Goal: Transaction & Acquisition: Purchase product/service

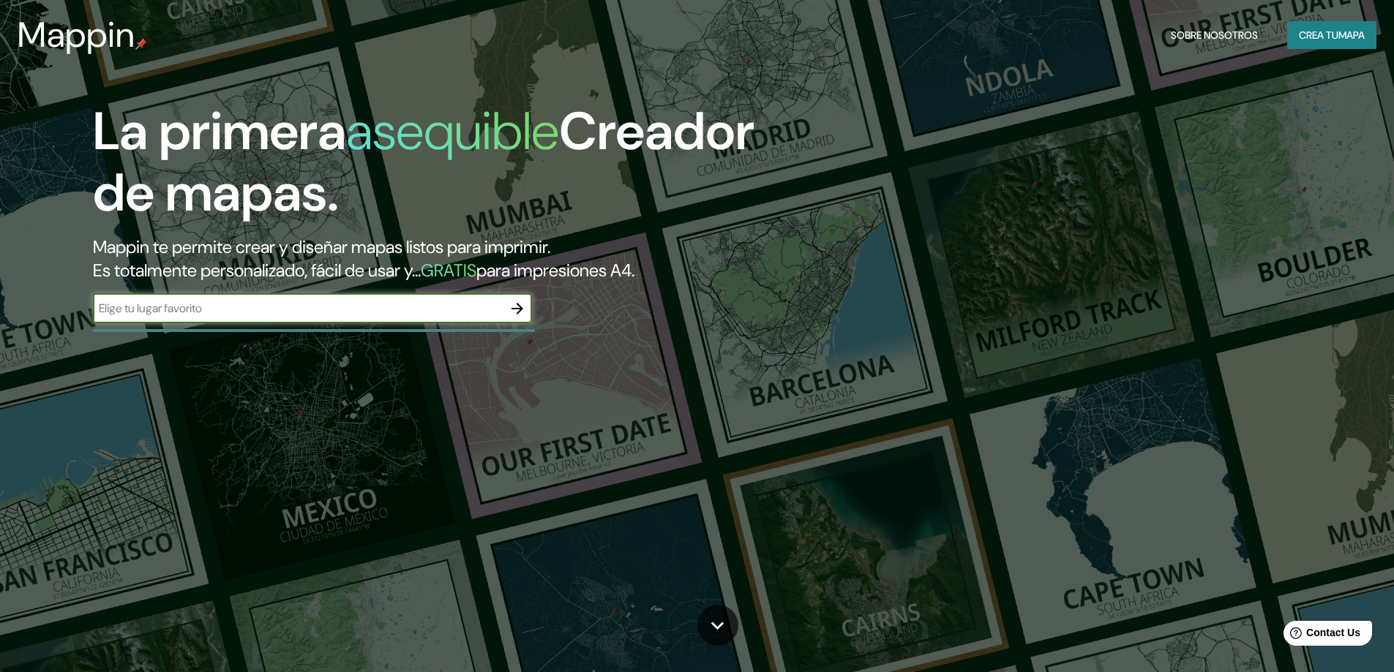
click at [237, 315] on input "text" at bounding box center [298, 308] width 410 height 17
type input "SANTA [PERSON_NAME] DE COPAN HONDURAS"
click at [515, 304] on icon "button" at bounding box center [517, 309] width 18 height 18
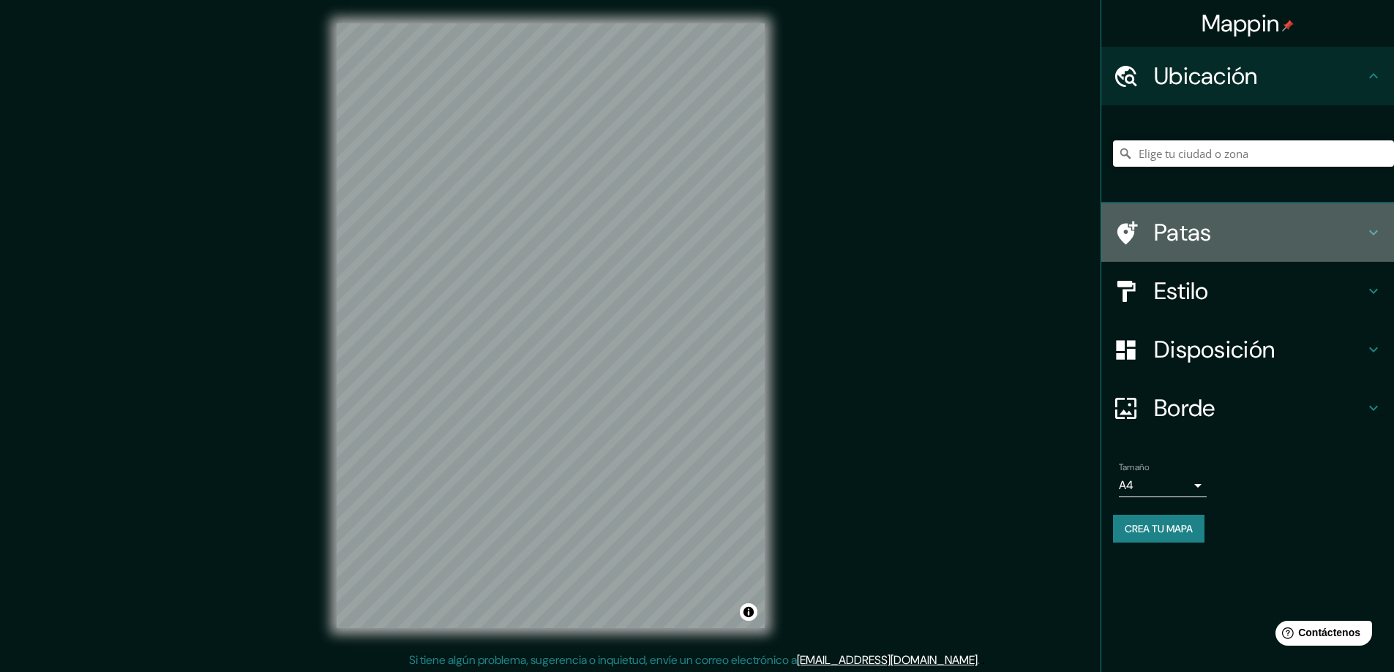
click at [1189, 243] on font "Patas" at bounding box center [1183, 232] width 58 height 31
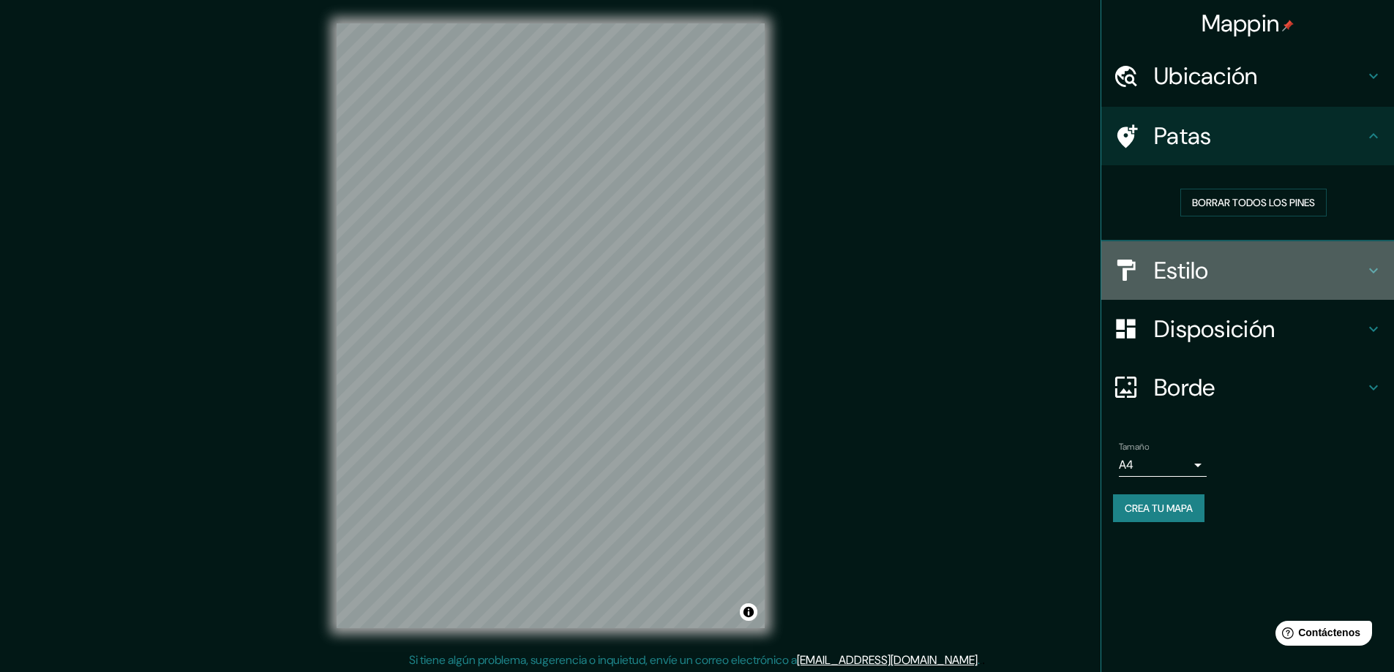
click at [1185, 269] on font "Estilo" at bounding box center [1181, 270] width 55 height 31
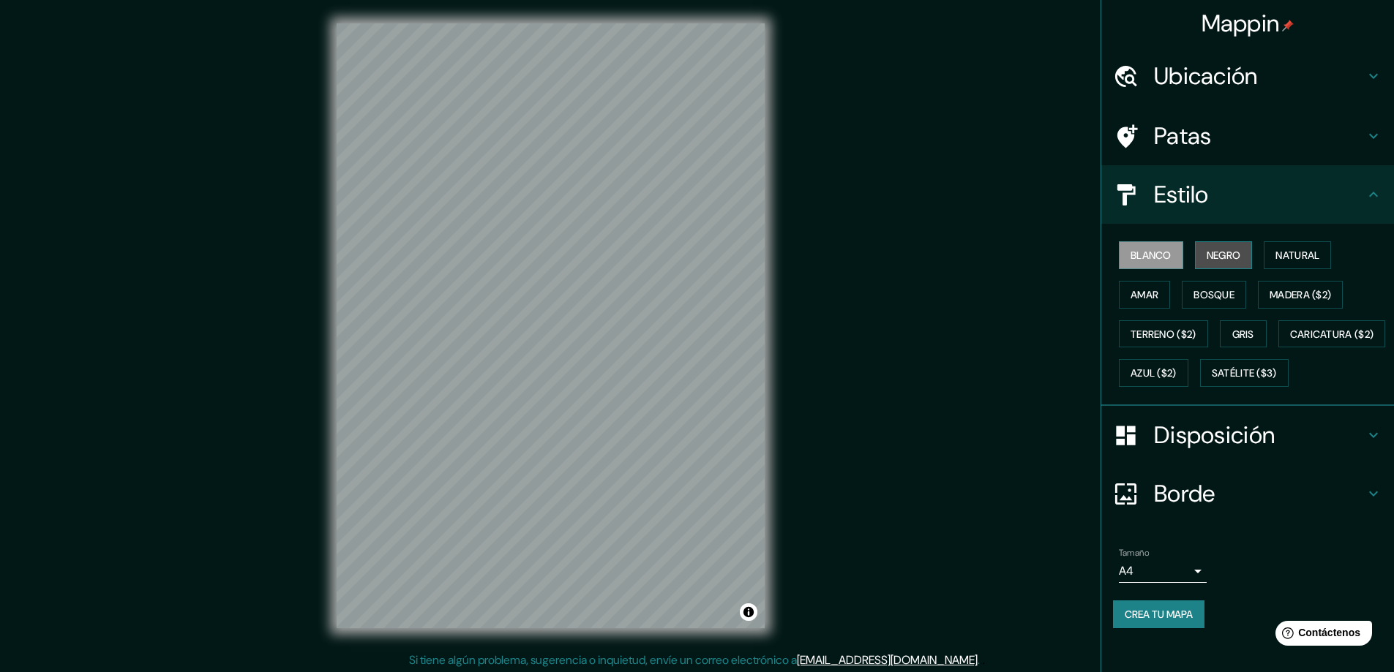
click at [1216, 255] on font "Negro" at bounding box center [1223, 255] width 34 height 13
click at [1283, 255] on font "Natural" at bounding box center [1297, 255] width 44 height 13
click at [666, 669] on div "Mappin Ubicación Patas Estilo Blanco Negro Natural [PERSON_NAME] ($2) Terreno (…" at bounding box center [697, 337] width 1394 height 675
click at [1130, 296] on font "Amar" at bounding box center [1144, 294] width 28 height 13
click at [1220, 301] on font "Bosque" at bounding box center [1213, 294] width 41 height 19
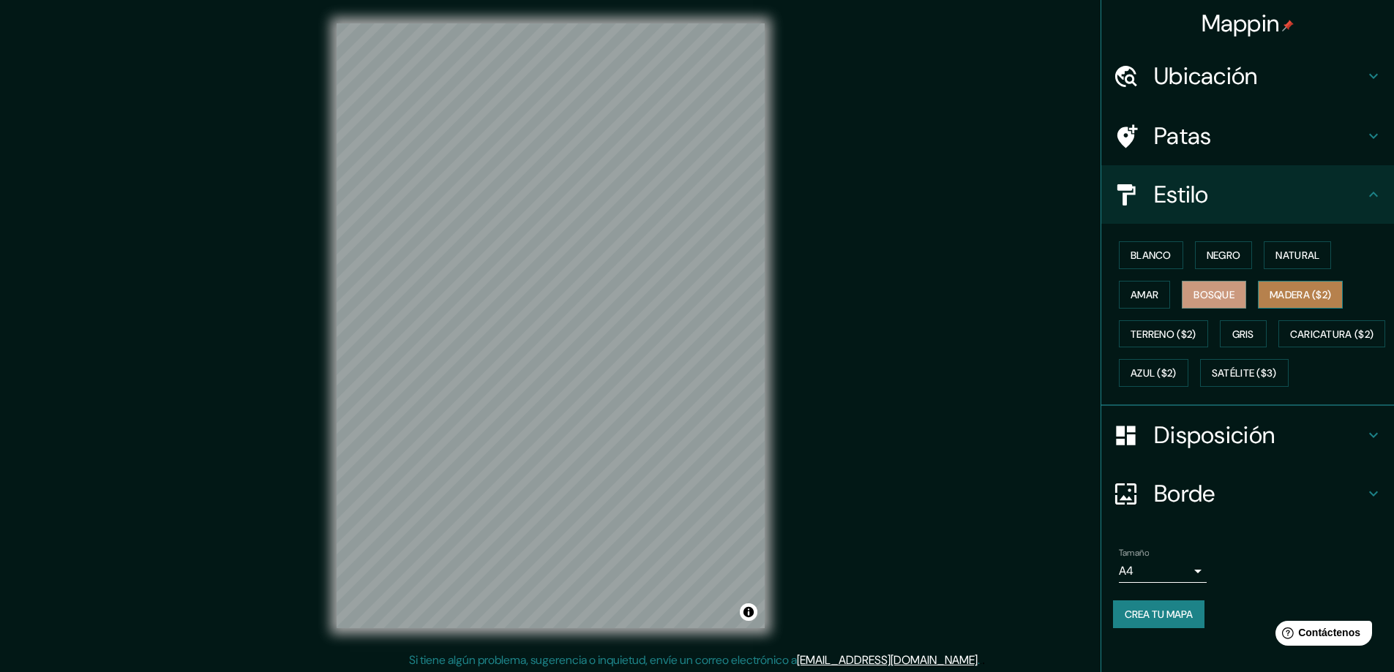
click at [1283, 301] on font "Madera ($2)" at bounding box center [1299, 294] width 61 height 13
click at [1151, 340] on font "Terreno ($2)" at bounding box center [1163, 334] width 66 height 13
click at [1232, 332] on font "Gris" at bounding box center [1243, 334] width 22 height 13
click at [1146, 342] on font "Terreno ($2)" at bounding box center [1163, 334] width 66 height 19
click at [1232, 335] on font "Gris" at bounding box center [1243, 334] width 22 height 13
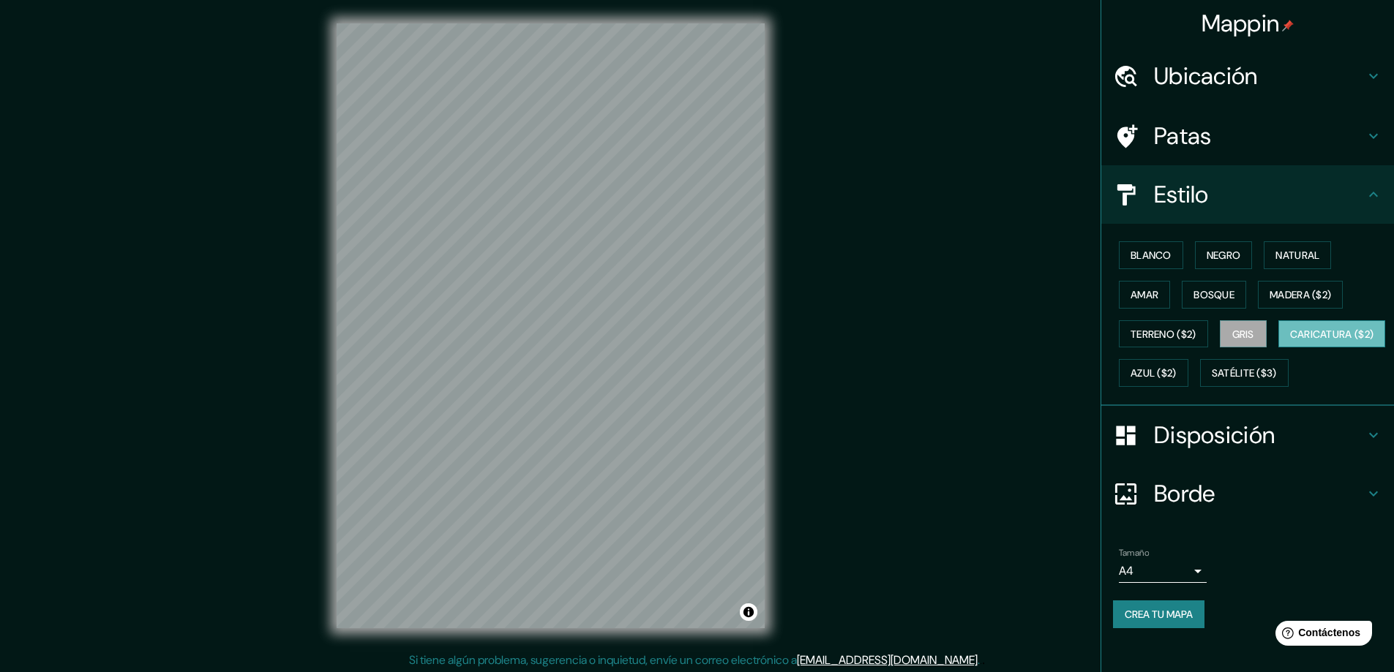
click at [1290, 341] on font "Caricatura ($2)" at bounding box center [1332, 334] width 84 height 13
click at [1176, 376] on font "Azul ($2)" at bounding box center [1153, 373] width 46 height 13
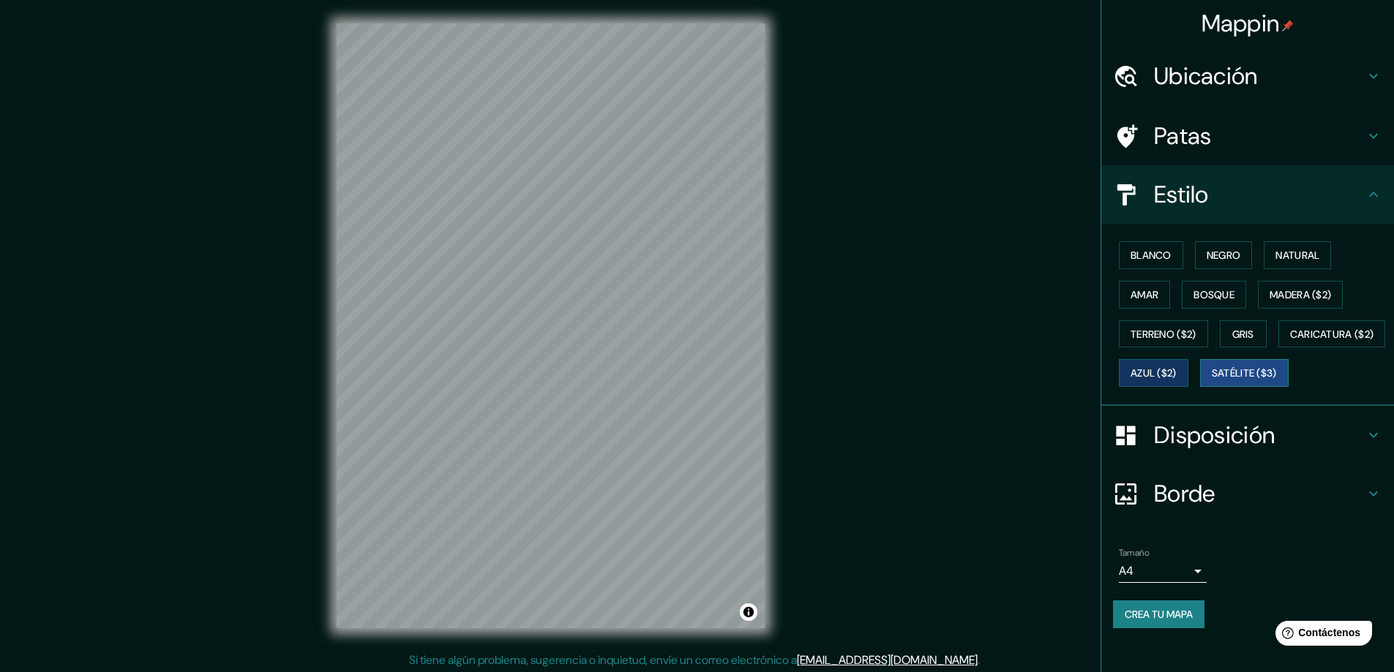
click at [1211, 380] on font "Satélite ($3)" at bounding box center [1243, 373] width 65 height 13
click at [1198, 291] on font "Bosque" at bounding box center [1213, 294] width 41 height 13
click at [1206, 255] on font "Negro" at bounding box center [1223, 255] width 34 height 13
click at [1289, 257] on font "Natural" at bounding box center [1297, 255] width 44 height 13
click at [1158, 451] on font "Disposición" at bounding box center [1214, 435] width 121 height 31
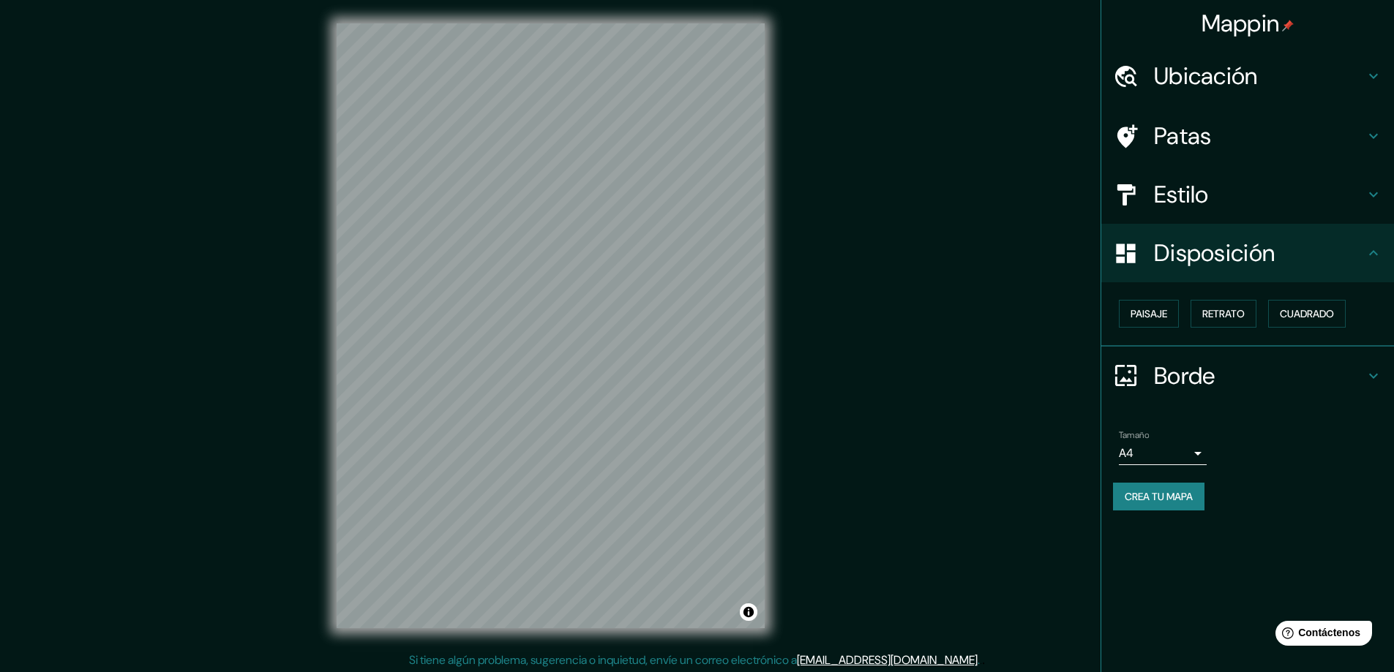
click at [1178, 469] on div "Tamaño A4 single" at bounding box center [1247, 447] width 269 height 47
click at [1173, 456] on body "Mappin Ubicación Patas Estilo Disposición Paisaje Retrato Cuadrado Borde Elige …" at bounding box center [697, 336] width 1394 height 672
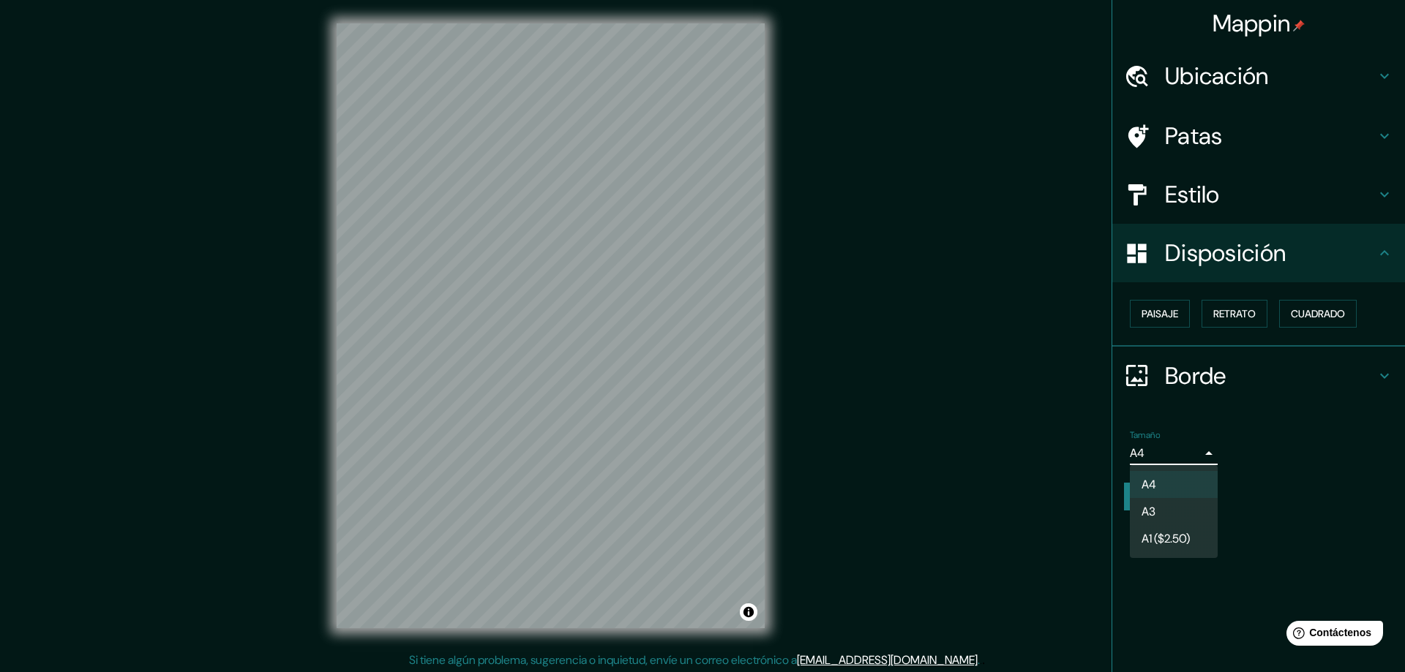
click at [1194, 417] on div at bounding box center [702, 336] width 1405 height 672
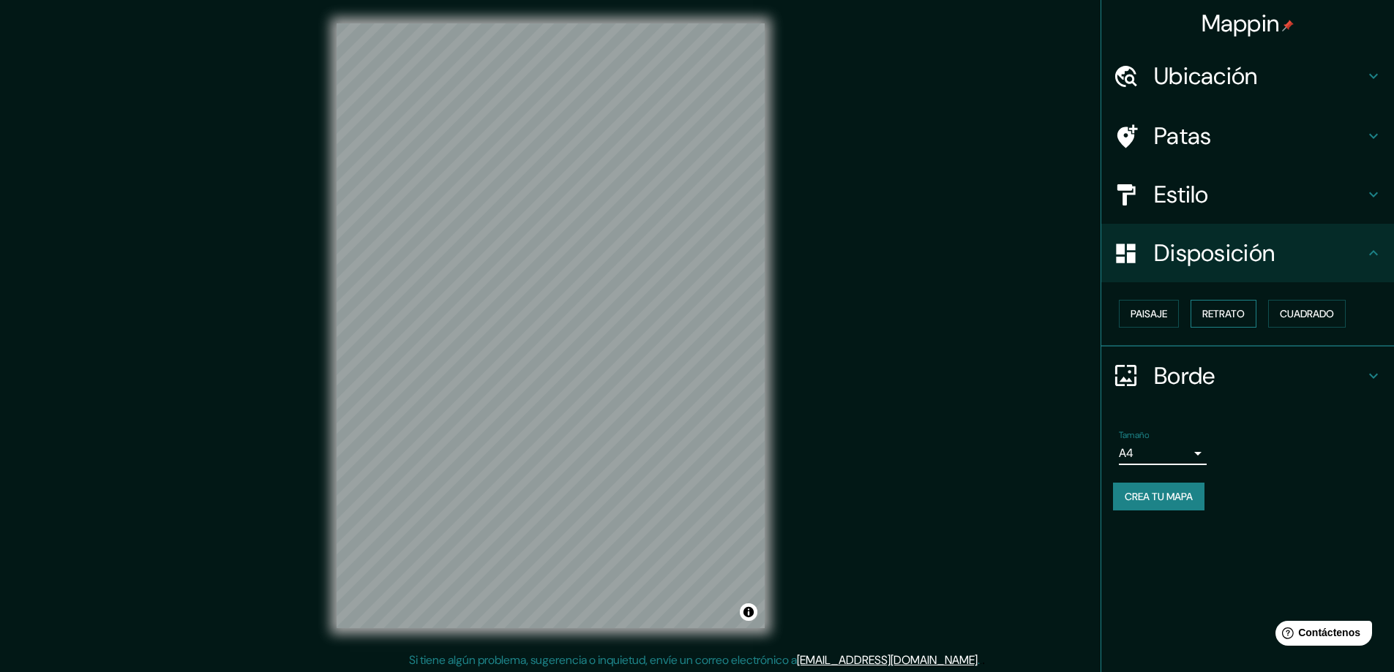
click at [1206, 317] on font "Retrato" at bounding box center [1223, 313] width 42 height 13
click at [1156, 307] on font "Paisaje" at bounding box center [1148, 313] width 37 height 13
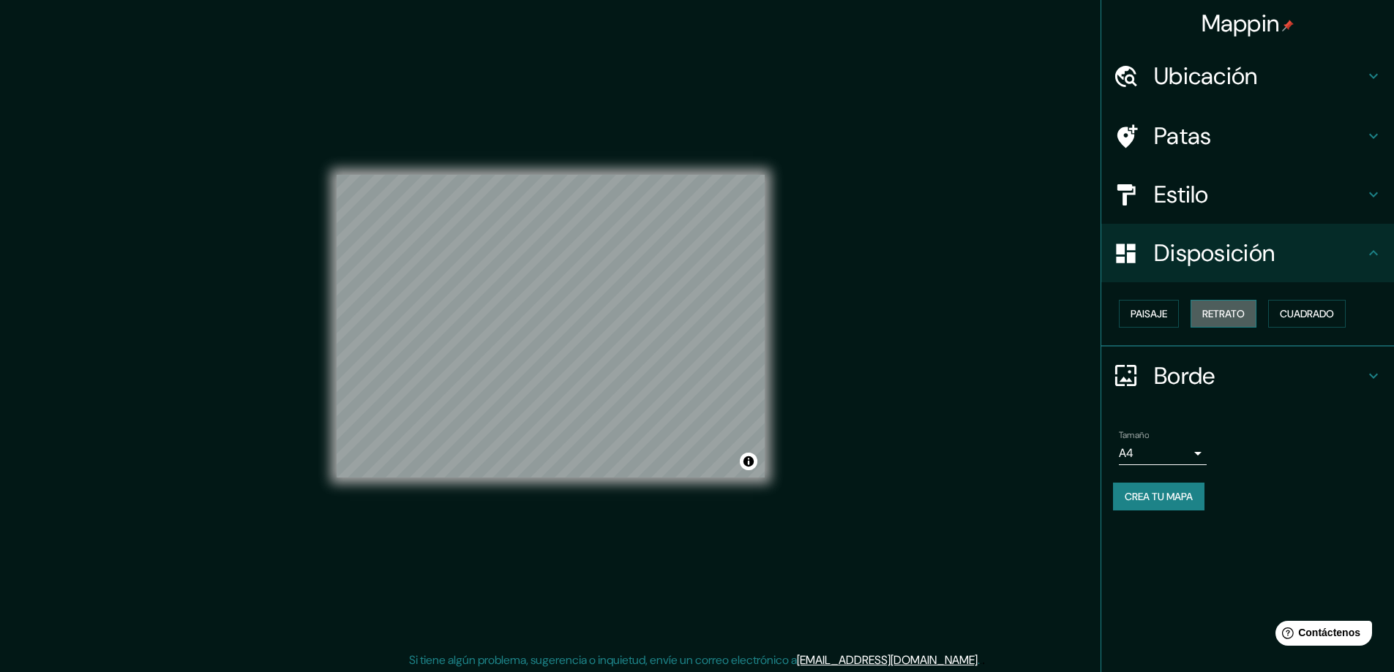
click at [1224, 312] on font "Retrato" at bounding box center [1223, 313] width 42 height 13
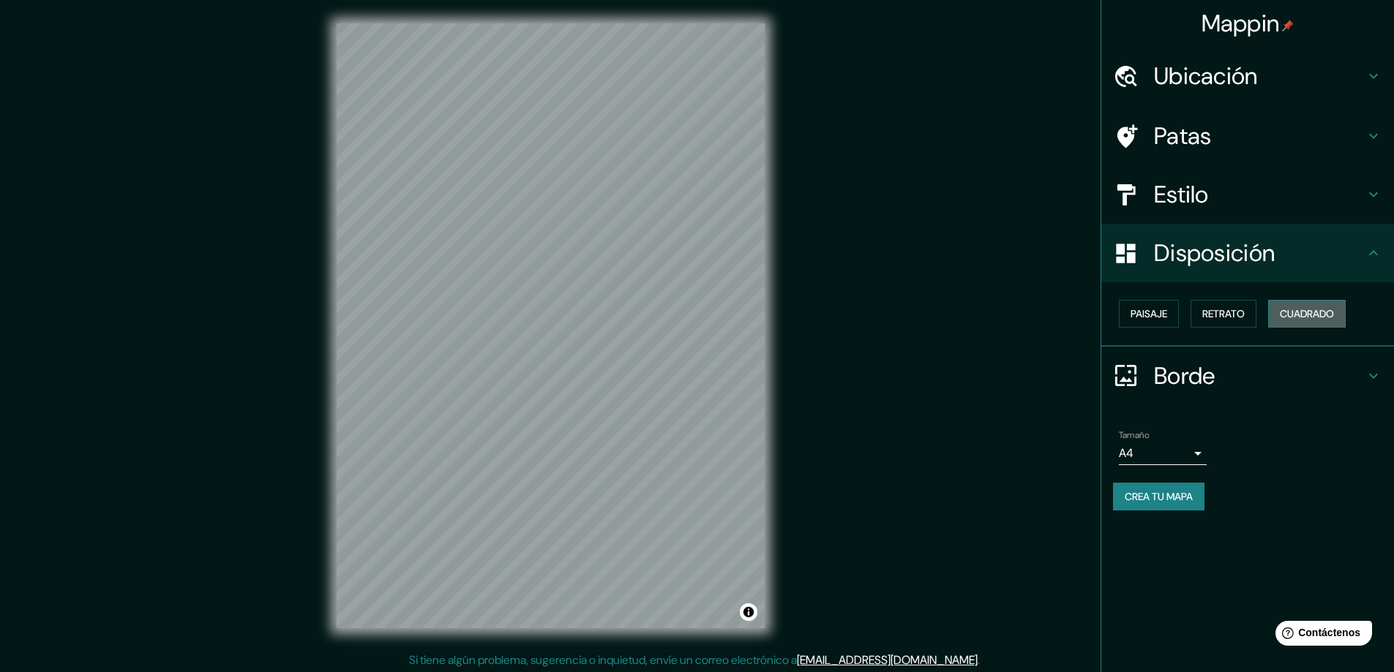
click at [1309, 309] on font "Cuadrado" at bounding box center [1307, 313] width 54 height 13
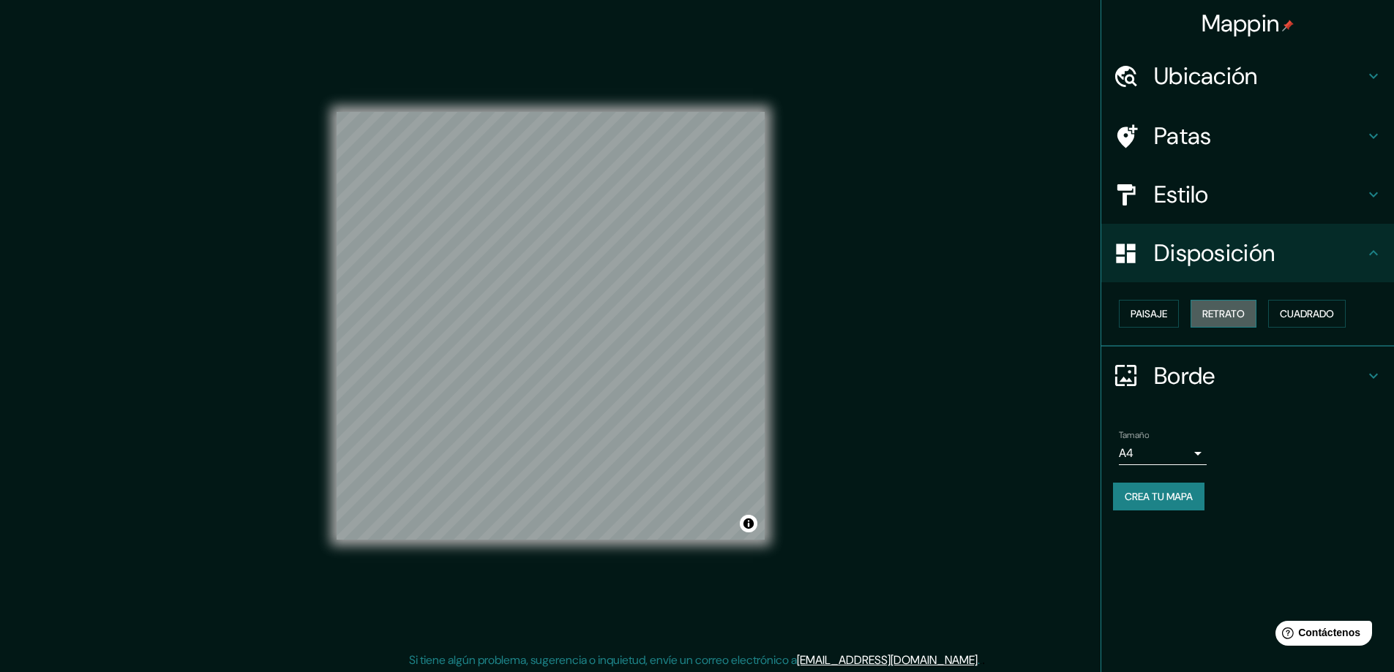
click at [1215, 316] on font "Retrato" at bounding box center [1223, 313] width 42 height 13
